Goal: Entertainment & Leisure: Consume media (video, audio)

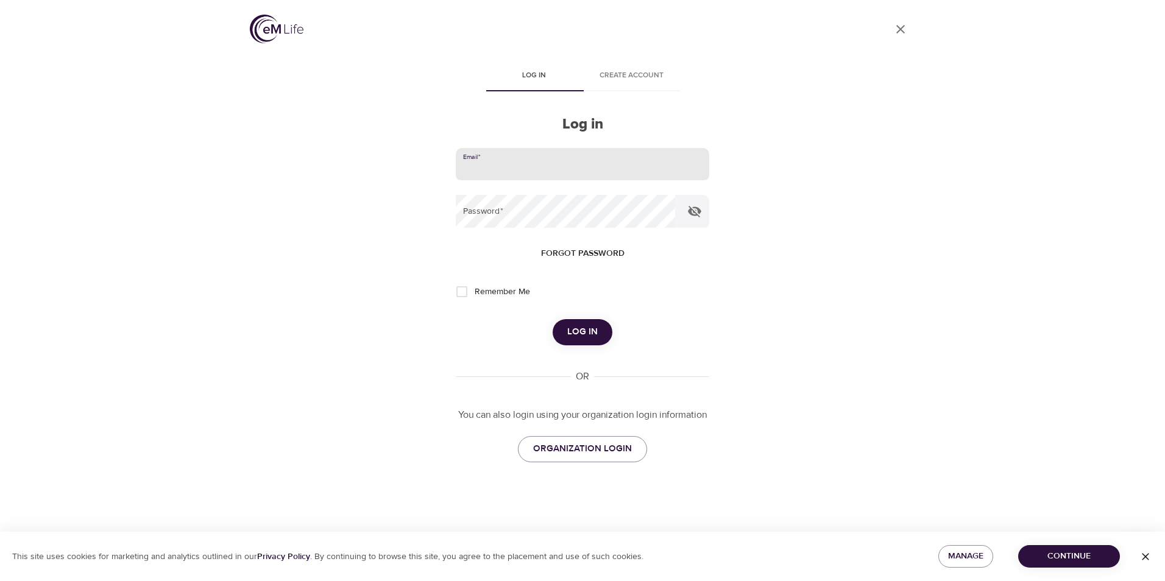
click at [509, 169] on input "email" at bounding box center [582, 164] width 253 height 33
type input "[EMAIL_ADDRESS][DOMAIN_NAME]"
click at [553, 319] on button "Log in" at bounding box center [583, 332] width 60 height 26
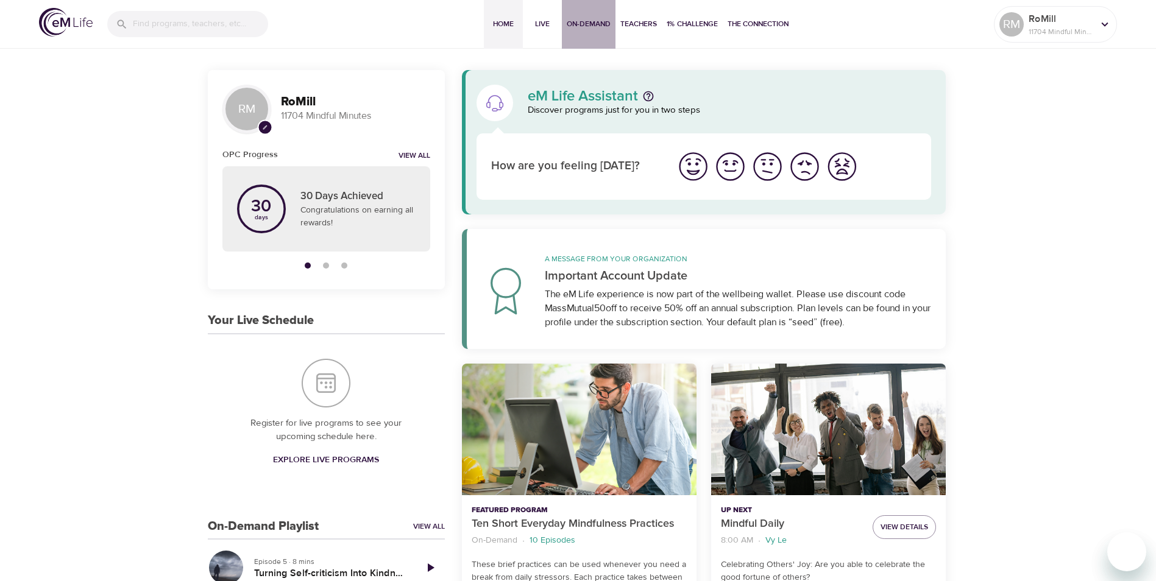
click at [587, 24] on span "On-Demand" at bounding box center [589, 24] width 44 height 13
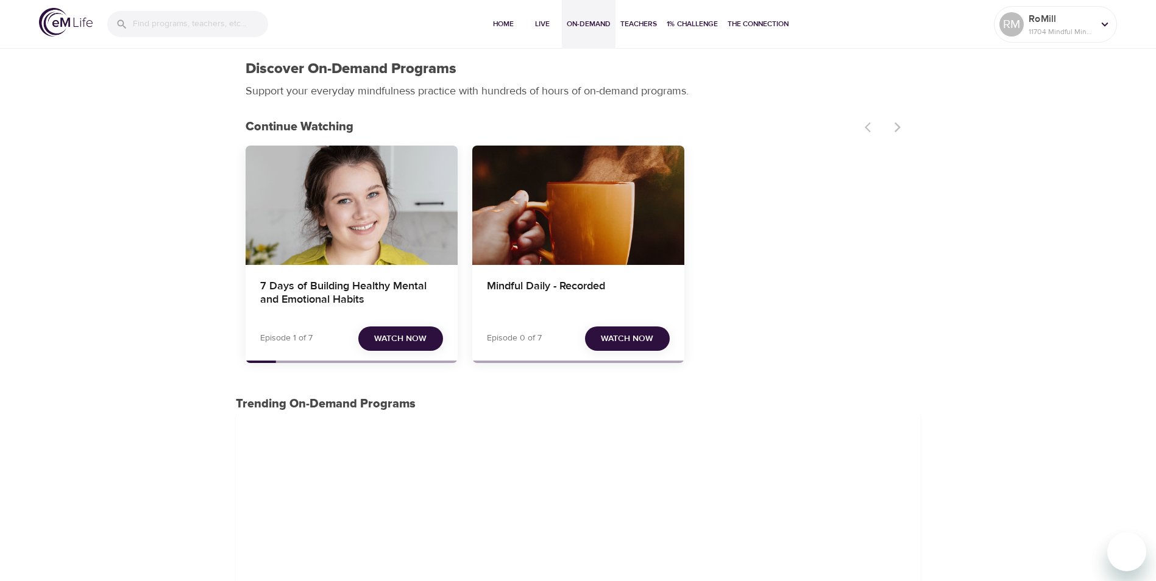
click at [414, 335] on span "Watch Now" at bounding box center [400, 338] width 52 height 15
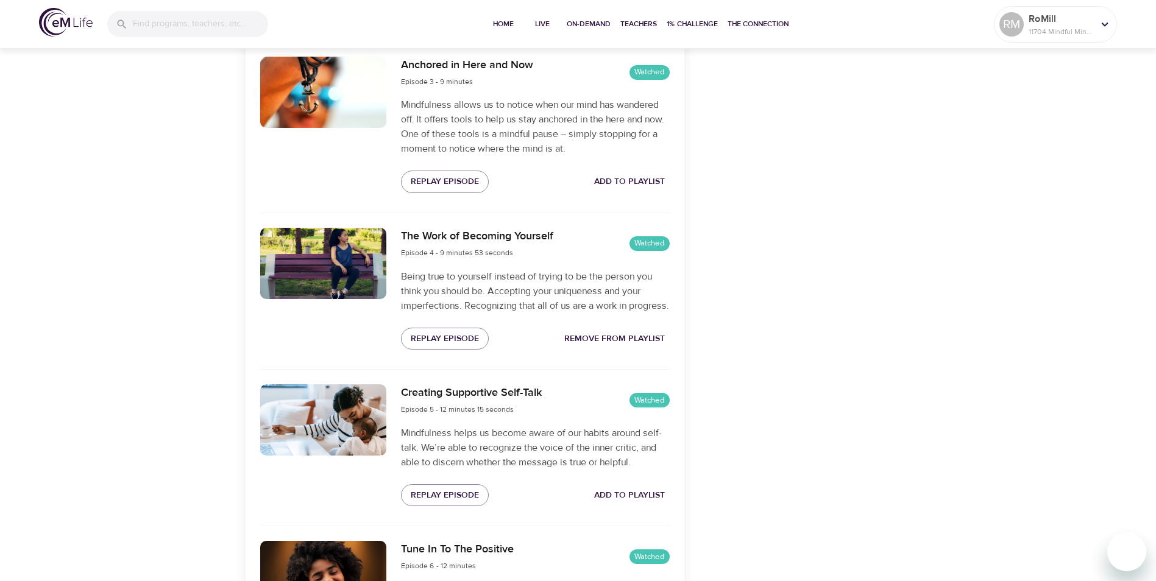
scroll to position [792, 0]
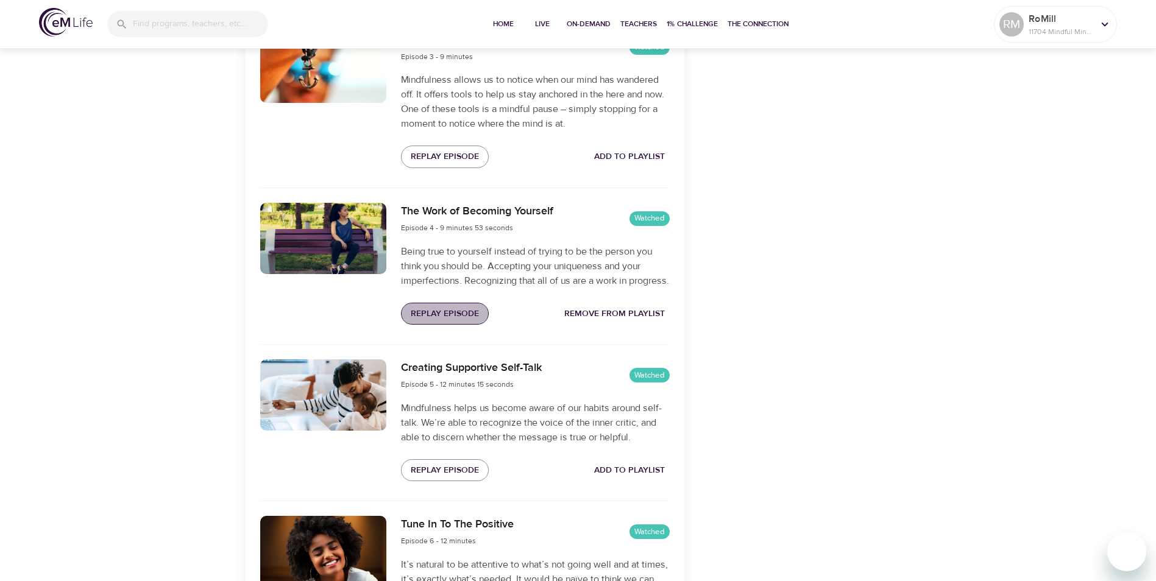
click at [448, 322] on span "Replay Episode" at bounding box center [445, 313] width 68 height 15
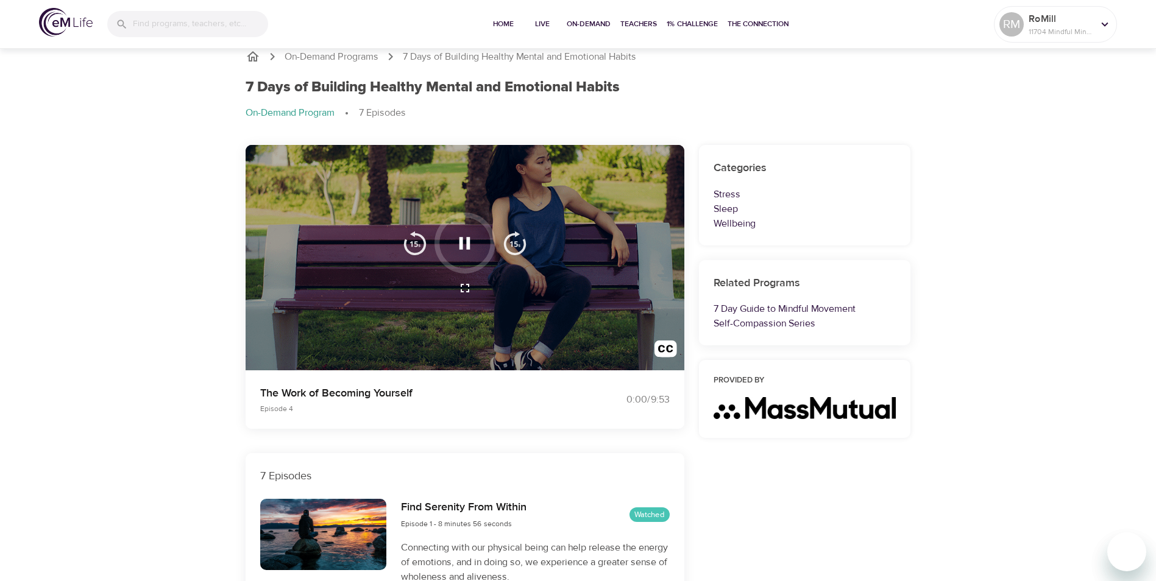
scroll to position [0, 0]
